Goal: Task Accomplishment & Management: Use online tool/utility

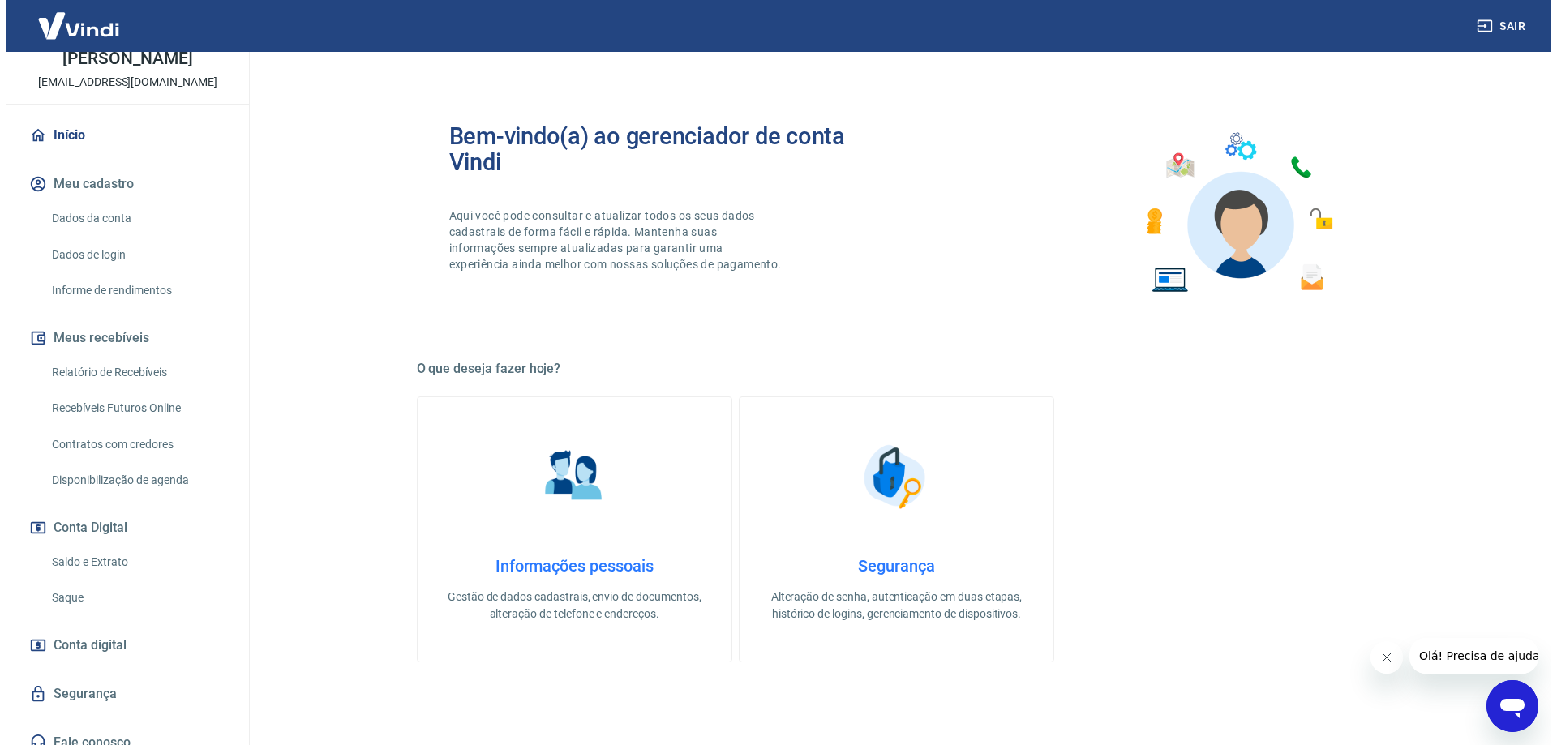
scroll to position [101, 0]
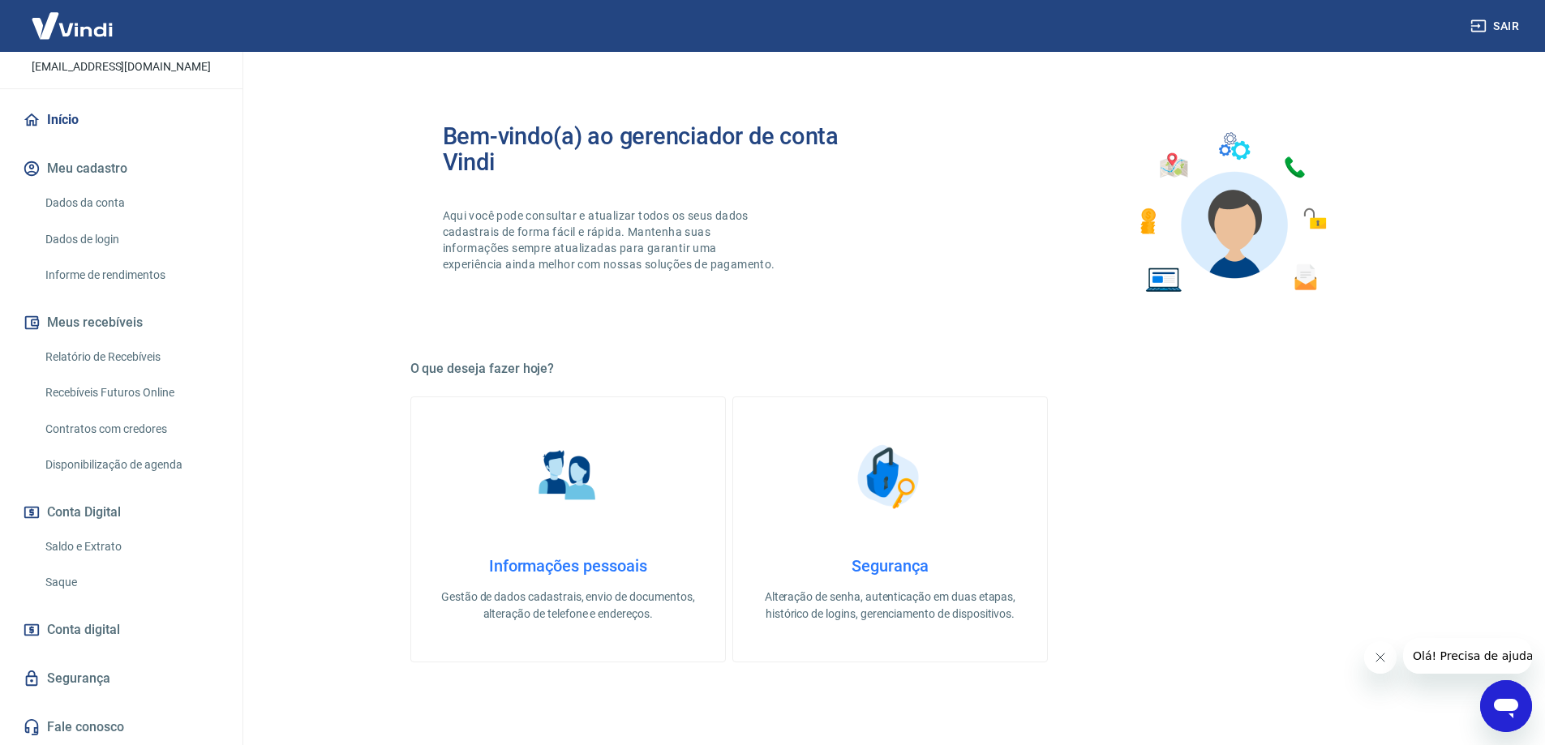
click at [133, 546] on link "Saldo e Extrato" at bounding box center [131, 546] width 184 height 33
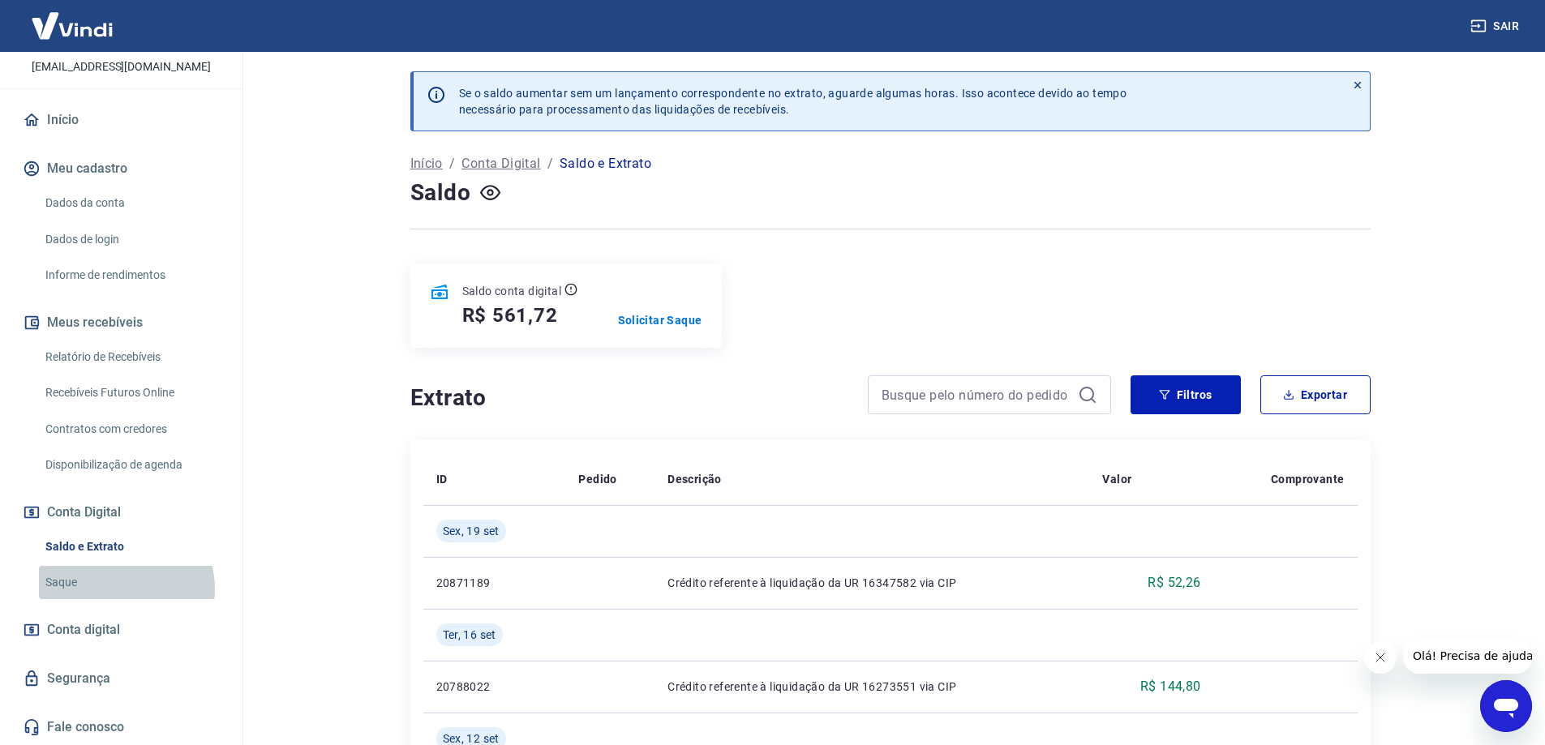
click at [115, 589] on link "Saque" at bounding box center [131, 582] width 184 height 33
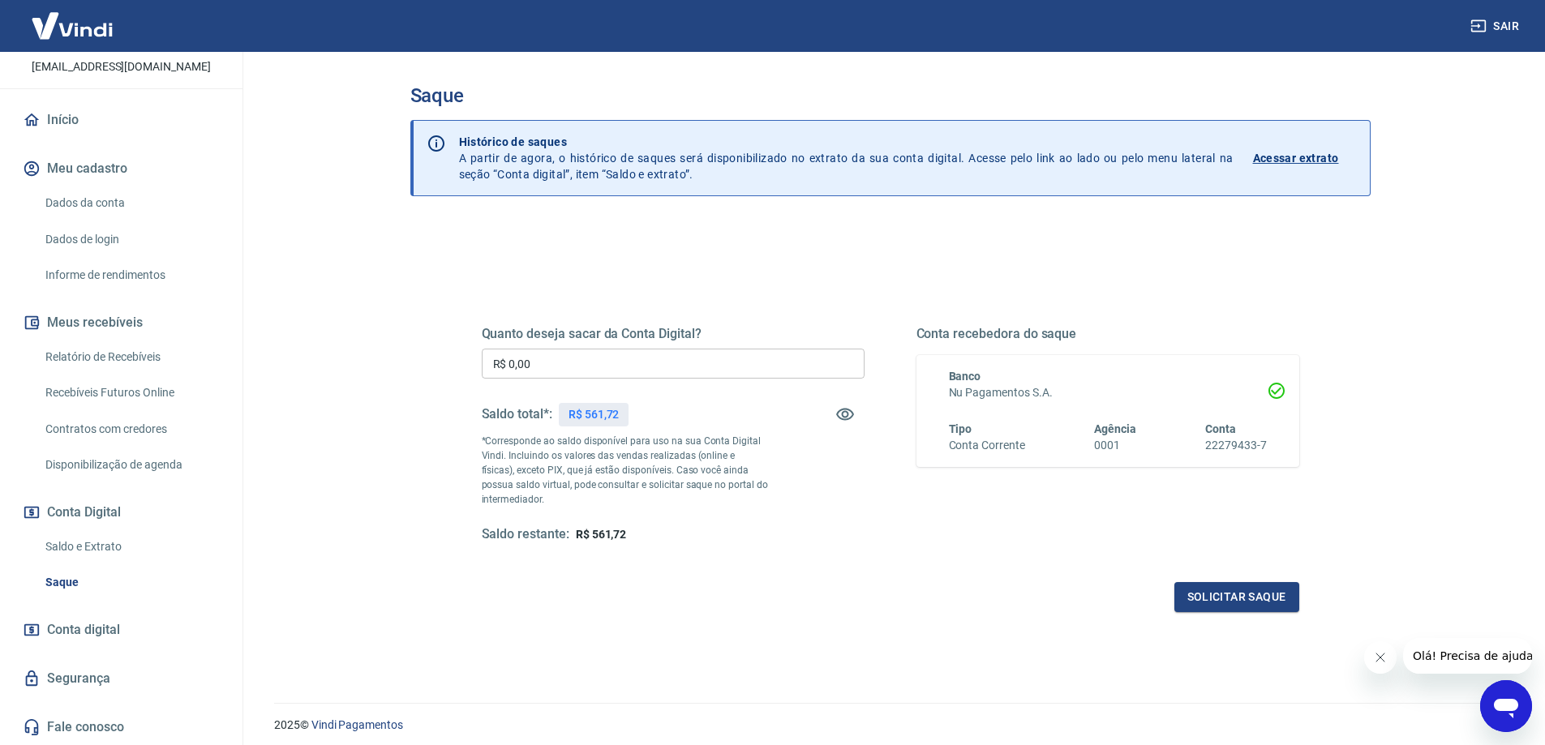
click at [555, 367] on input "R$ 0,00" at bounding box center [673, 364] width 383 height 30
type input "R$ 561,72"
click at [1190, 602] on button "Solicitar saque" at bounding box center [1236, 597] width 125 height 30
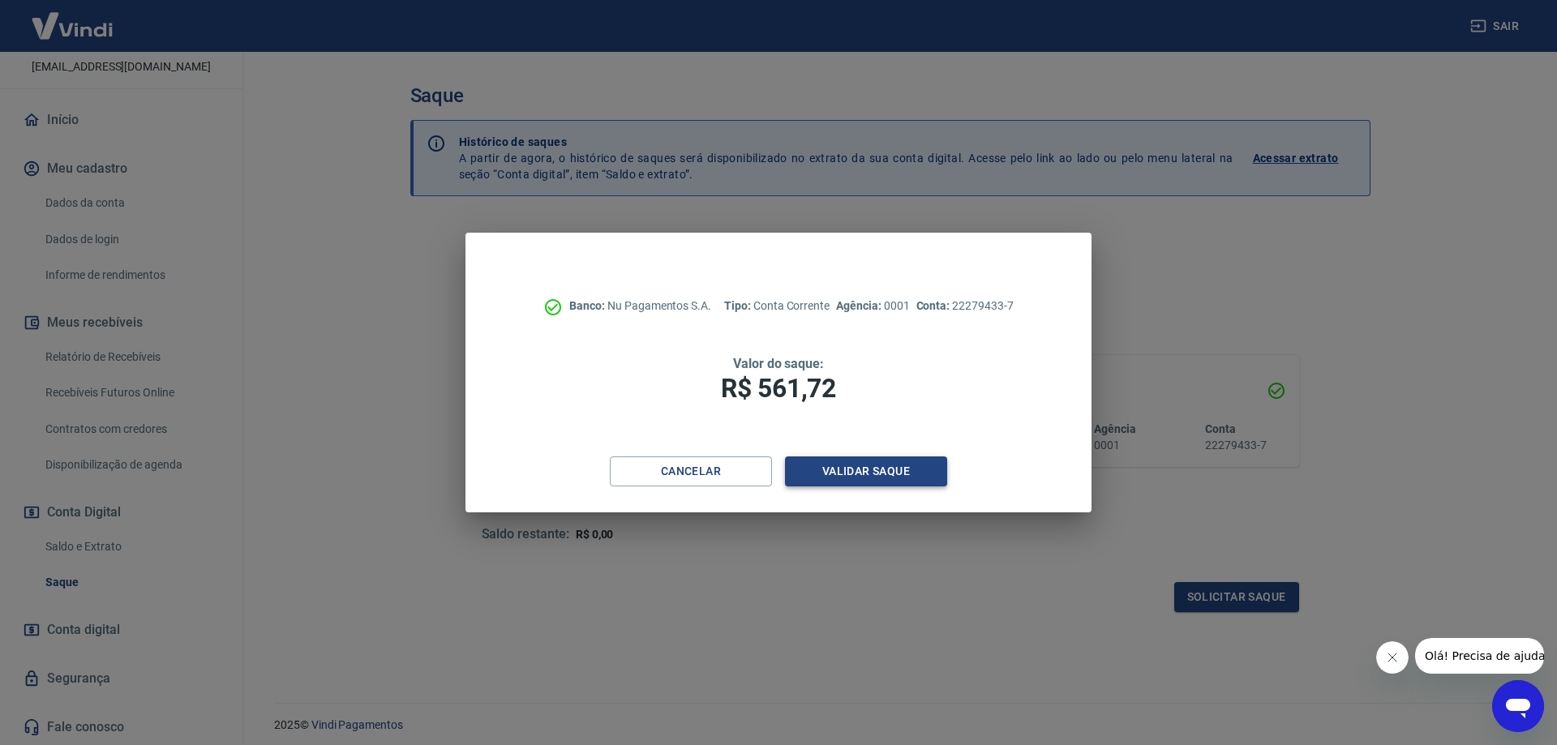
click at [894, 476] on button "Validar saque" at bounding box center [866, 471] width 162 height 30
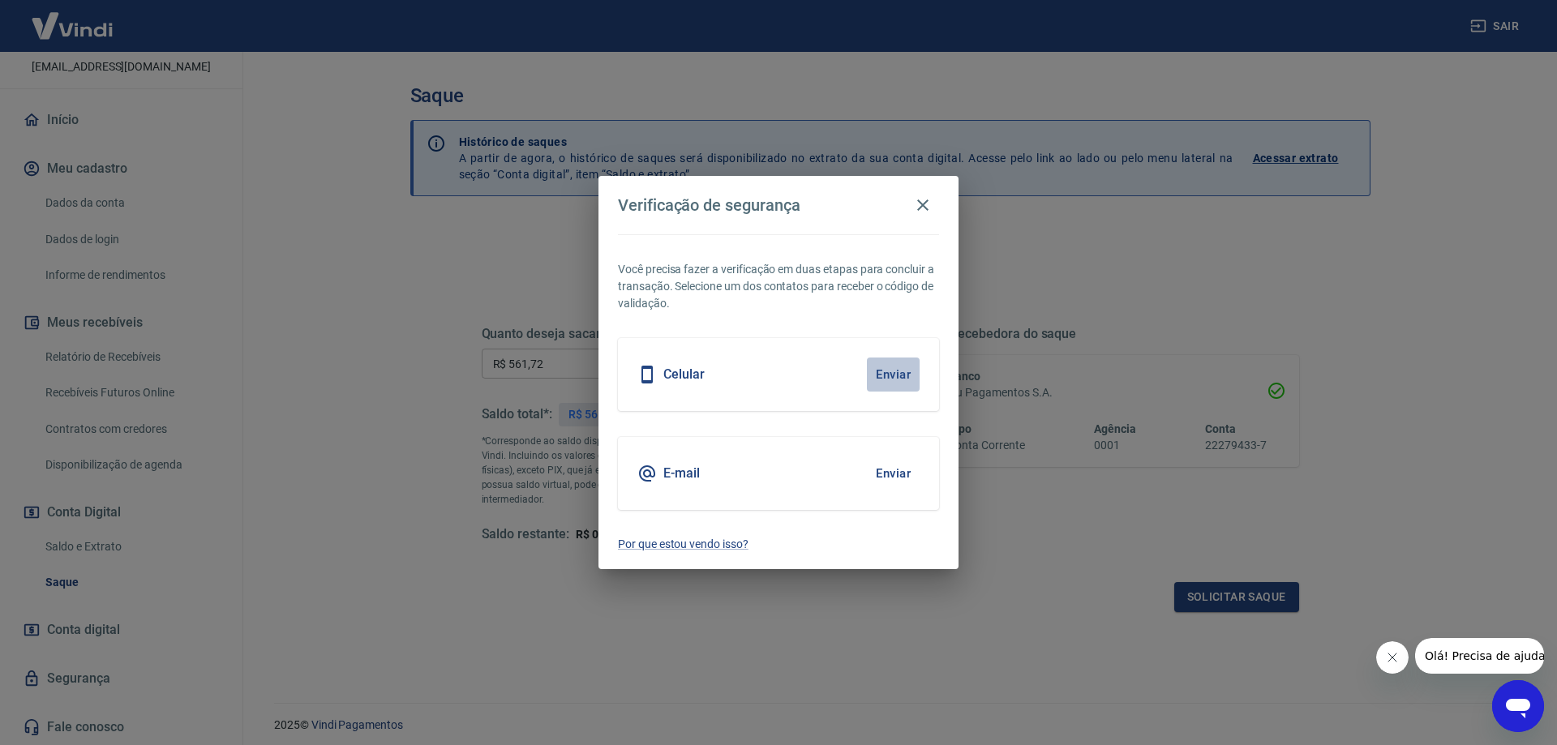
click at [905, 376] on button "Enviar" at bounding box center [893, 375] width 53 height 34
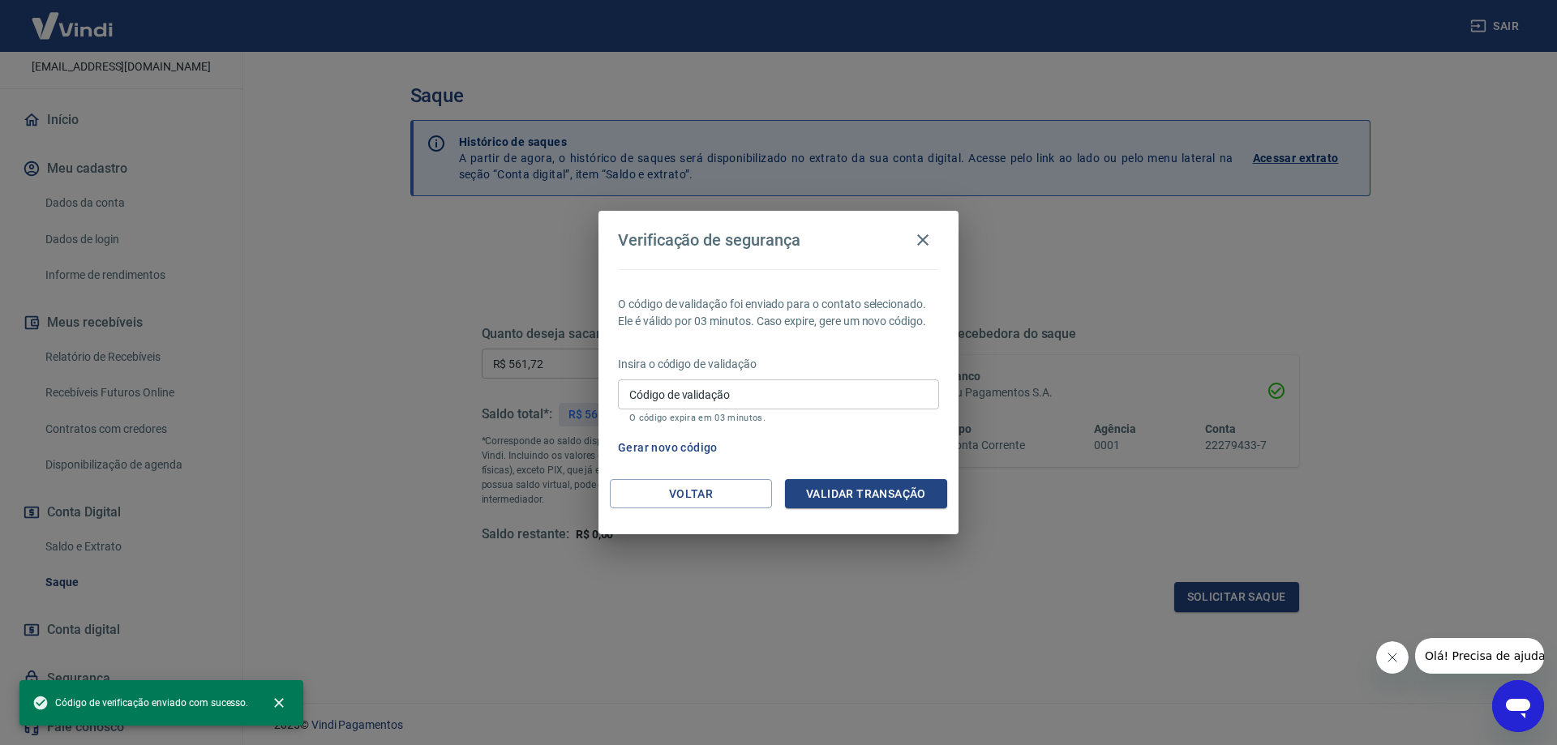
click at [813, 401] on input "Código de validação" at bounding box center [778, 394] width 321 height 30
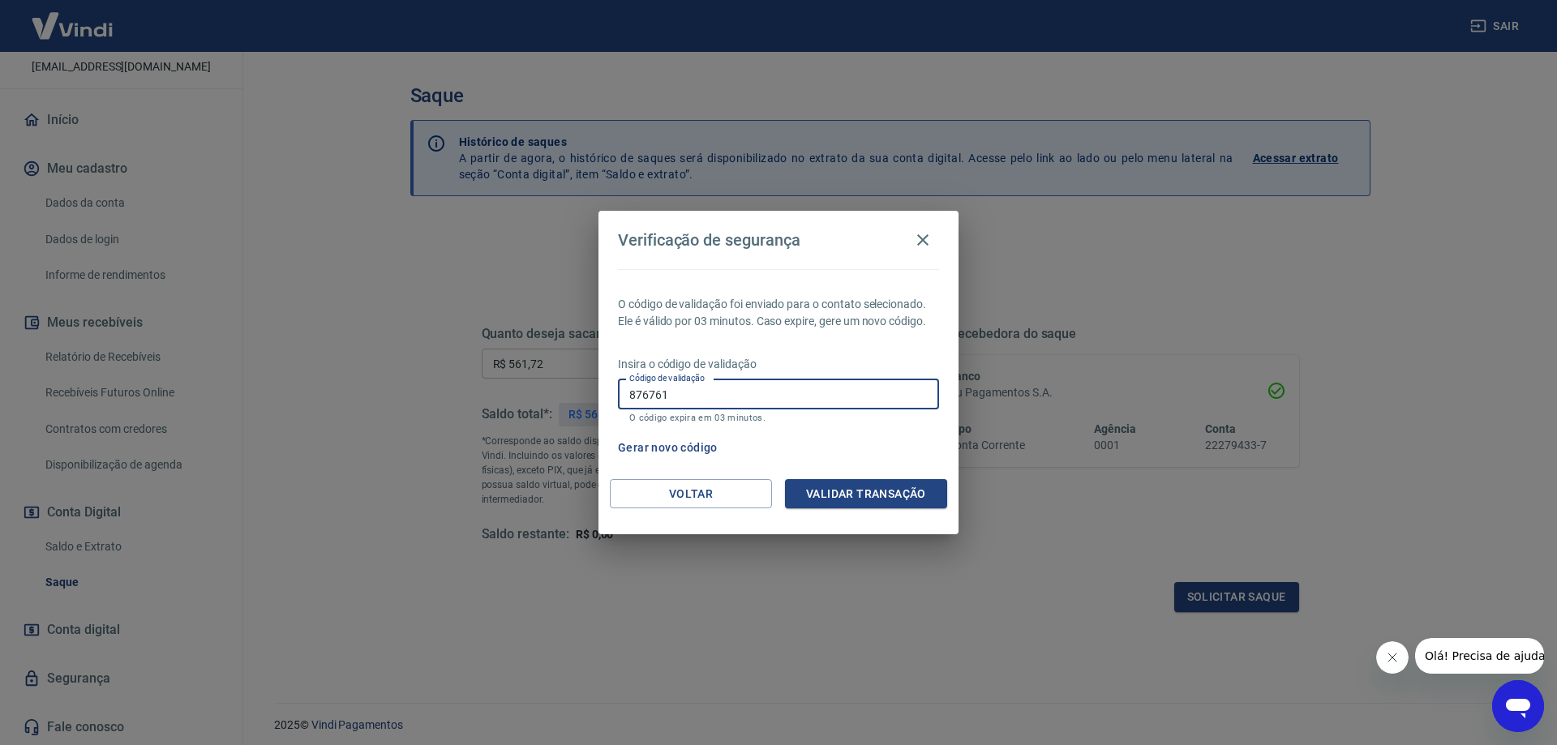
type input "876761"
click at [837, 490] on button "Validar transação" at bounding box center [866, 494] width 162 height 30
